Goal: Task Accomplishment & Management: Use online tool/utility

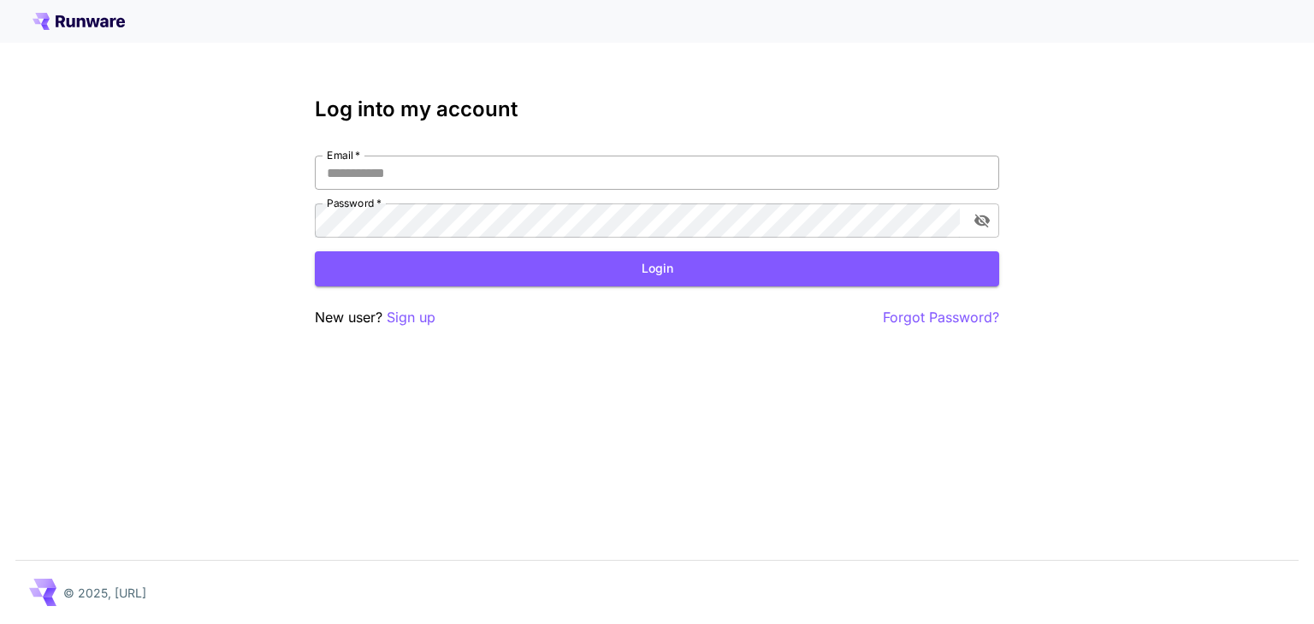
drag, startPoint x: 570, startPoint y: 170, endPoint x: 561, endPoint y: 184, distance: 16.1
click at [570, 170] on input "Email   *" at bounding box center [657, 173] width 684 height 34
type input "**********"
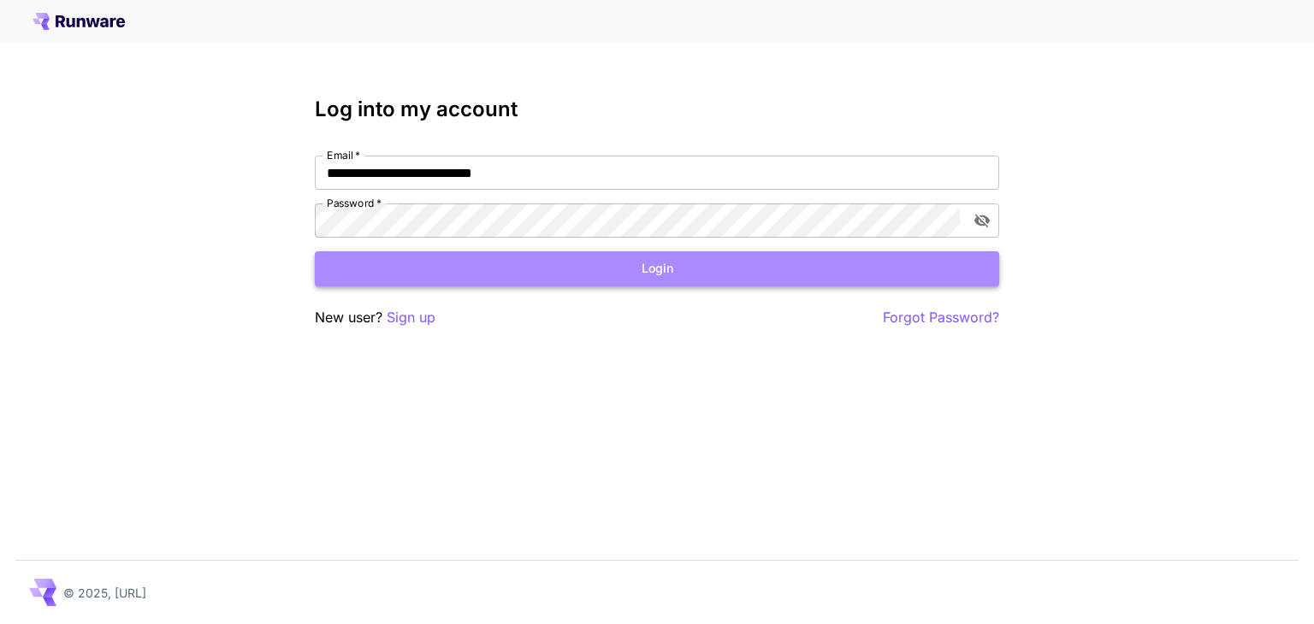
click at [602, 272] on button "Login" at bounding box center [657, 268] width 684 height 35
